Goal: Navigation & Orientation: Understand site structure

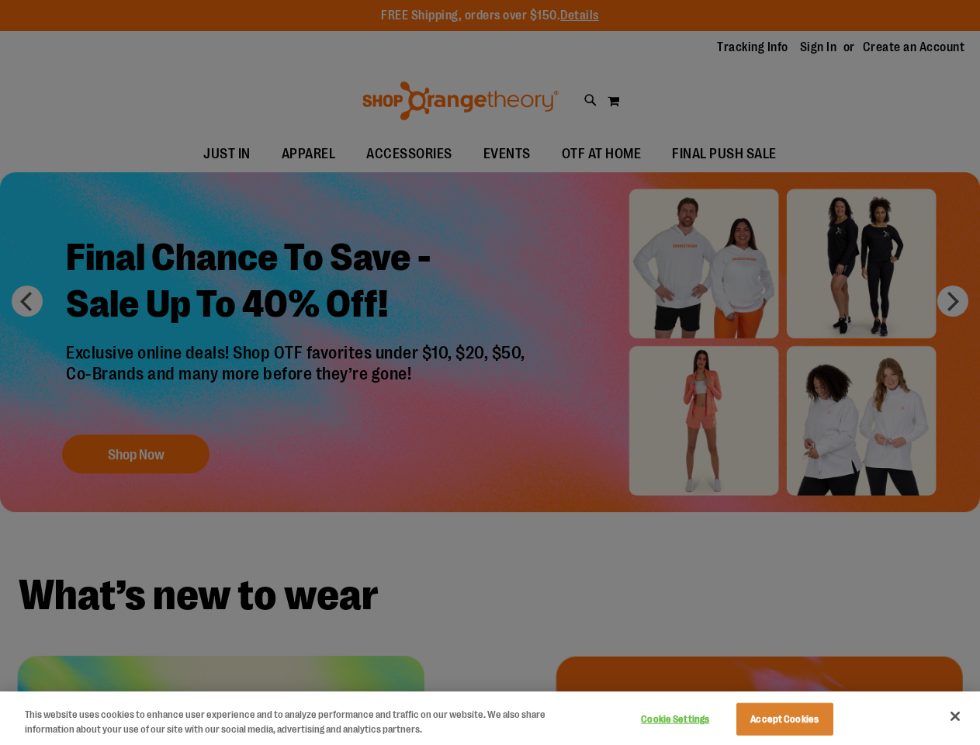
click at [489, 372] on div at bounding box center [490, 372] width 980 height 745
click at [694, 719] on button "Cookie Settings" at bounding box center [675, 719] width 97 height 31
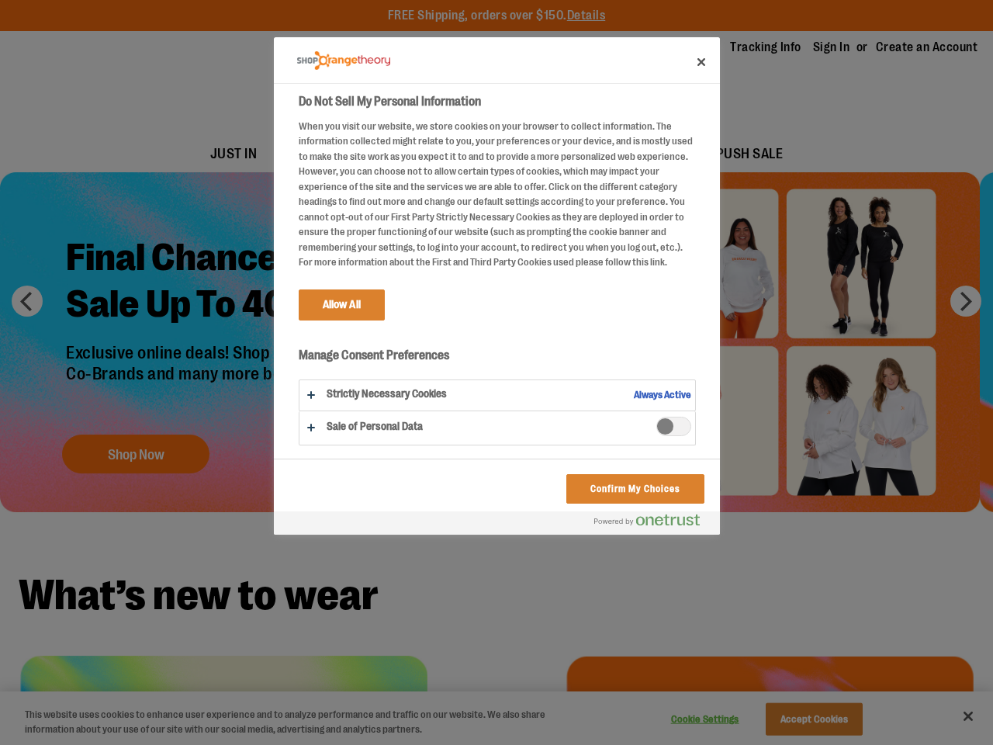
click at [804, 719] on div at bounding box center [496, 372] width 993 height 745
click at [955, 716] on div at bounding box center [496, 372] width 993 height 745
click at [811, 744] on html "Skip to Content The store will not work correctly when cookies are disabled. FR…" at bounding box center [496, 372] width 993 height 745
